Goal: Find specific page/section: Find specific page/section

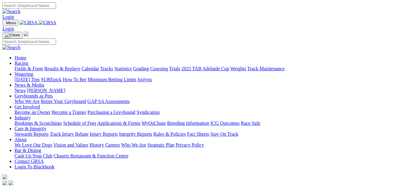
click at [19, 66] on link "Fields & Form" at bounding box center [29, 68] width 28 height 5
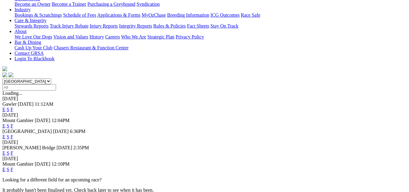
scroll to position [121, 0]
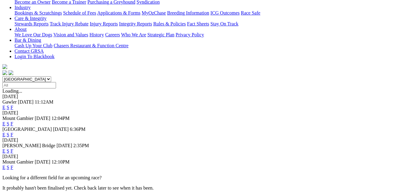
click at [13, 165] on link "F" at bounding box center [12, 167] width 3 height 5
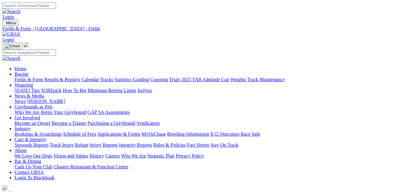
click at [16, 77] on link "Fields & Form" at bounding box center [29, 79] width 28 height 5
